Goal: Transaction & Acquisition: Purchase product/service

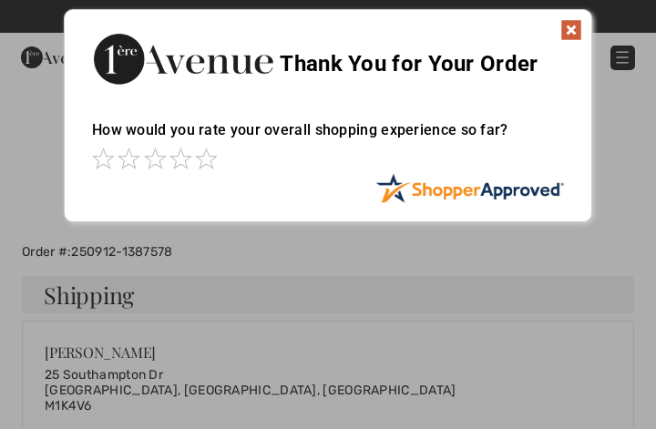
click at [577, 31] on img at bounding box center [571, 30] width 22 height 22
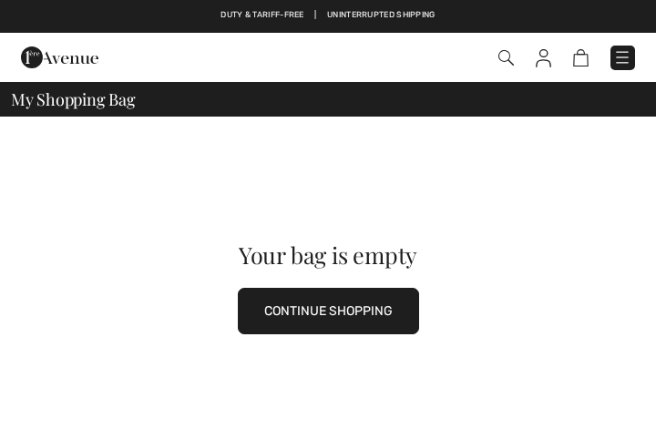
checkbox input "true"
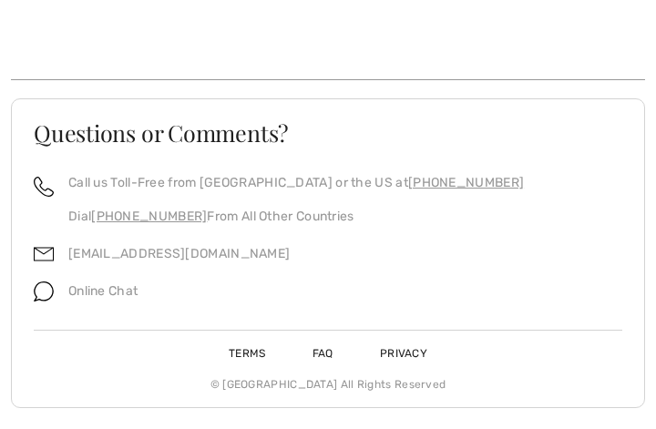
click at [150, 122] on h3 "Questions or Comments?" at bounding box center [328, 132] width 589 height 23
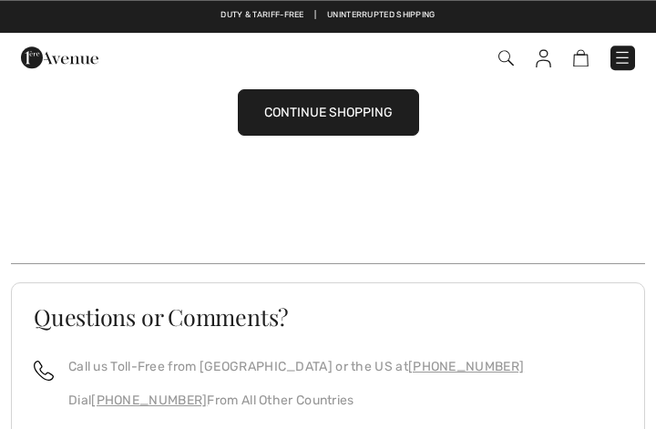
scroll to position [197, 0]
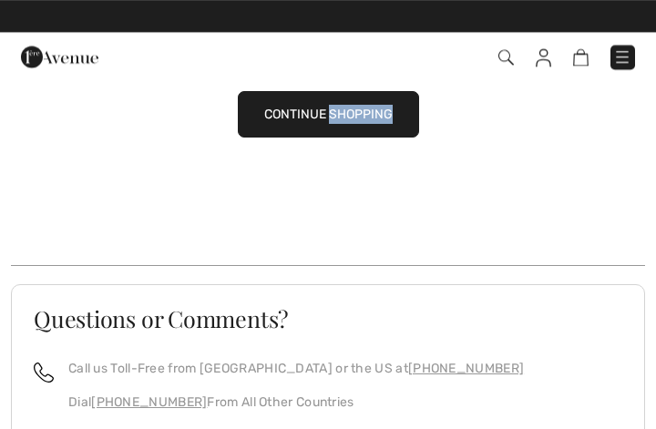
click at [1, 363] on div "Your bag is empty CONTINUE SHOPPING Questions or Comments? Call us Toll-Free fr…" at bounding box center [328, 268] width 656 height 696
